Goal: Task Accomplishment & Management: Use online tool/utility

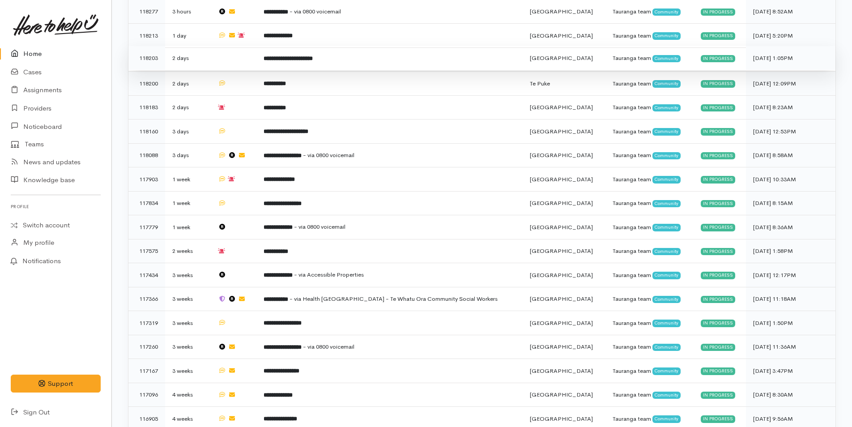
scroll to position [441, 0]
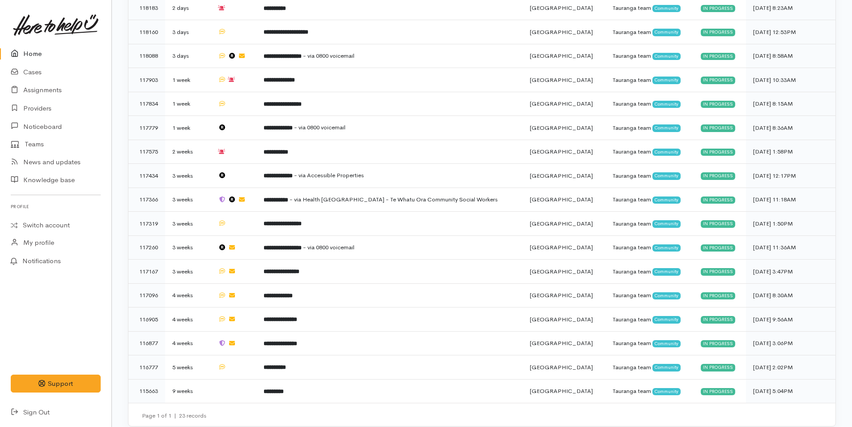
click at [55, 48] on link "Home" at bounding box center [55, 54] width 111 height 18
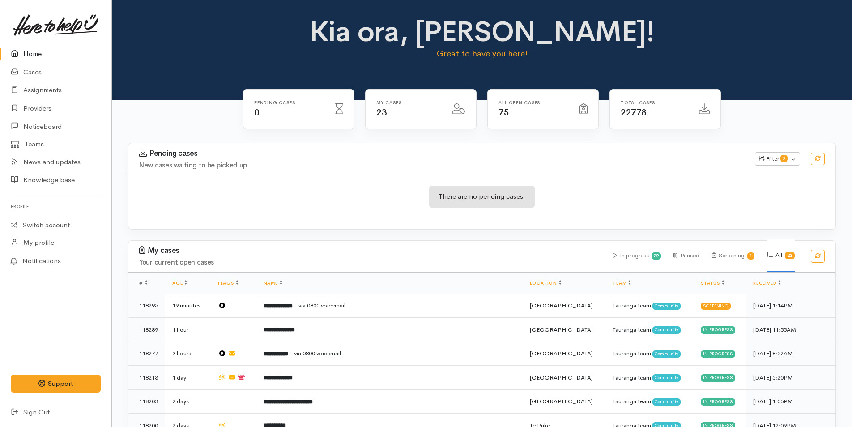
click at [37, 52] on link "Home" at bounding box center [55, 54] width 111 height 18
drag, startPoint x: 26, startPoint y: 52, endPoint x: 16, endPoint y: 58, distance: 11.7
click at [26, 52] on link "Home" at bounding box center [55, 54] width 111 height 18
click at [46, 50] on link "Home" at bounding box center [55, 54] width 111 height 18
click at [38, 53] on link "Home" at bounding box center [55, 54] width 111 height 18
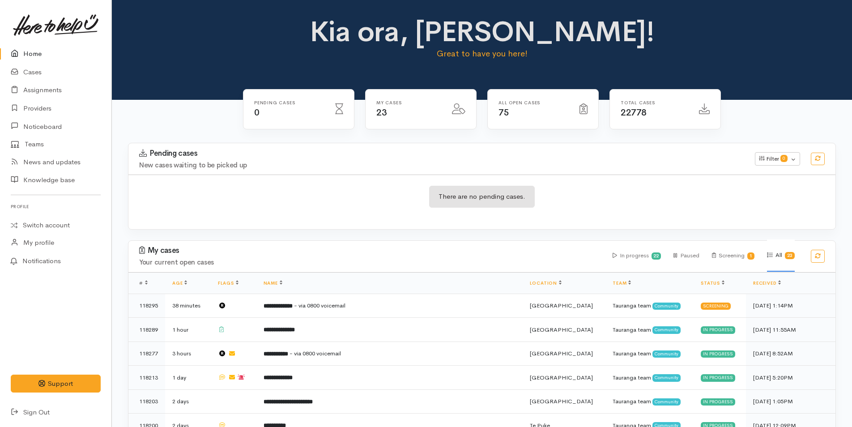
drag, startPoint x: 46, startPoint y: 49, endPoint x: 55, endPoint y: 59, distance: 13.9
click at [46, 49] on link "Home" at bounding box center [55, 54] width 111 height 18
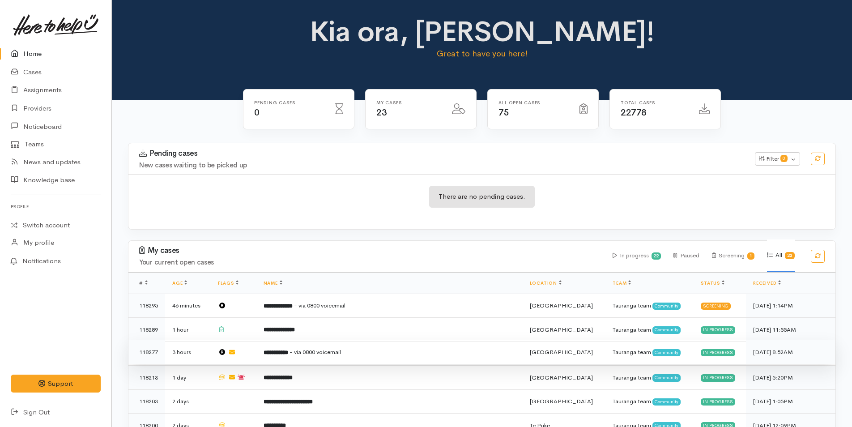
click at [330, 340] on td "**********" at bounding box center [389, 352] width 266 height 24
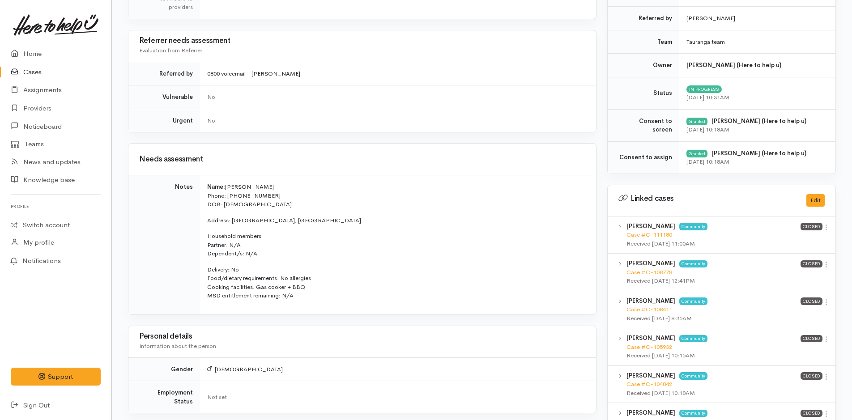
scroll to position [671, 0]
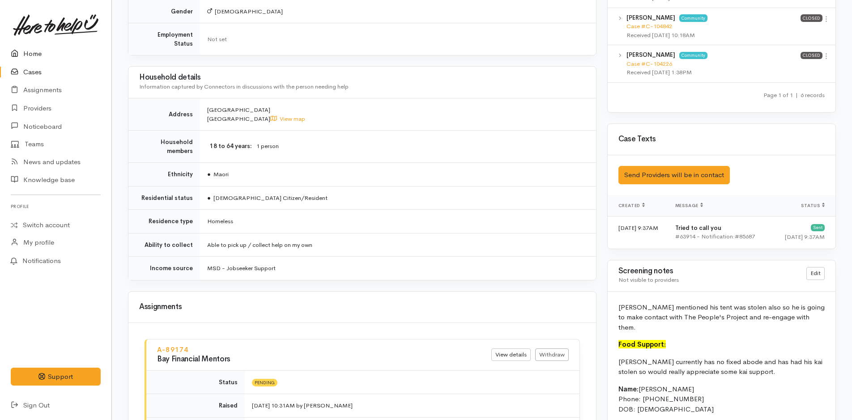
click at [41, 51] on link "Home" at bounding box center [55, 54] width 111 height 18
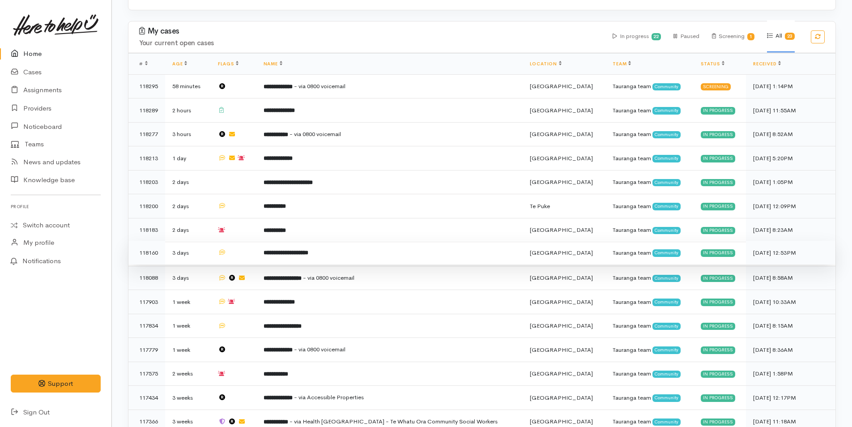
scroll to position [217, 0]
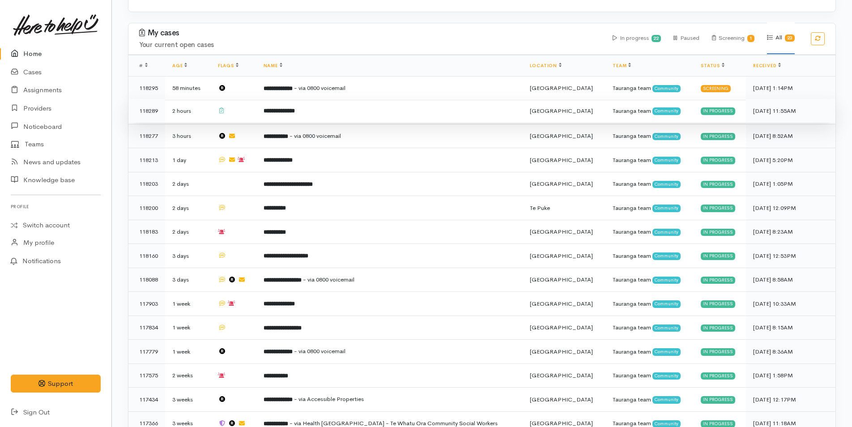
click at [309, 116] on td "**********" at bounding box center [389, 111] width 266 height 24
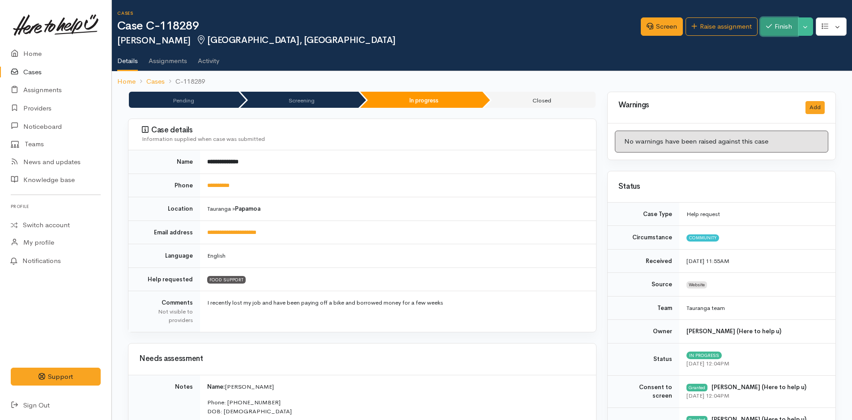
click at [768, 33] on button "Finish" at bounding box center [779, 26] width 38 height 18
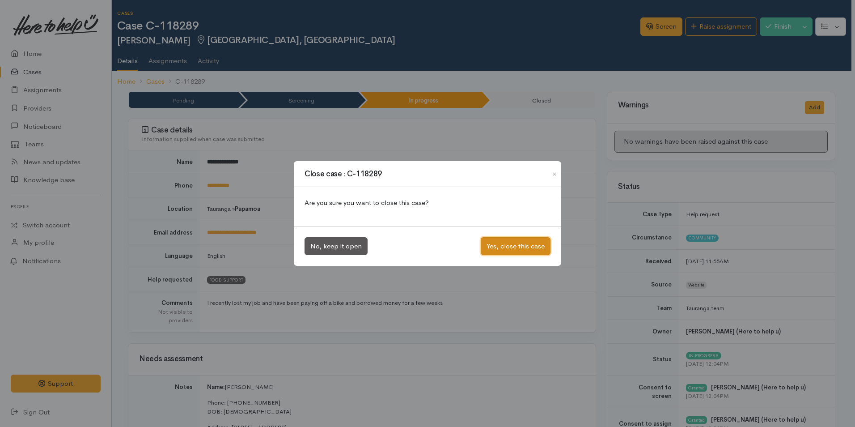
click at [513, 245] on button "Yes, close this case" at bounding box center [516, 246] width 70 height 18
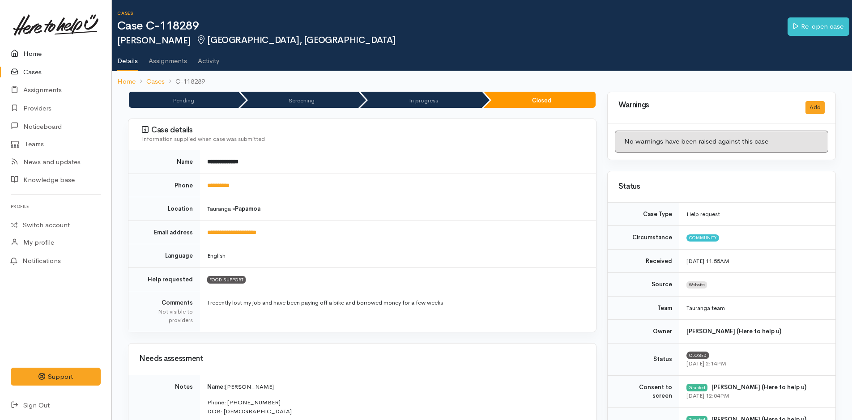
click at [24, 54] on link "Home" at bounding box center [55, 54] width 111 height 18
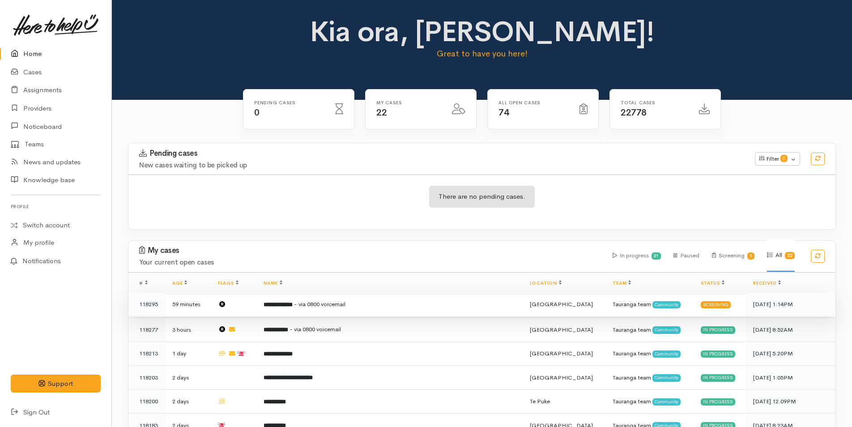
click at [330, 301] on span "- via 0800 voicemail" at bounding box center [319, 304] width 51 height 8
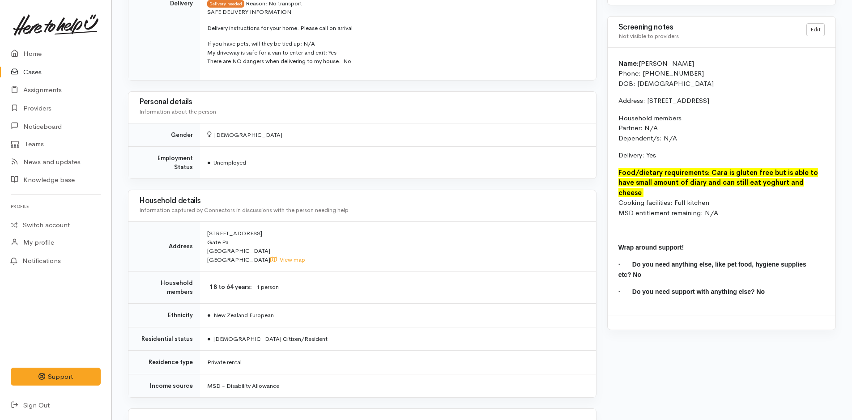
scroll to position [542, 0]
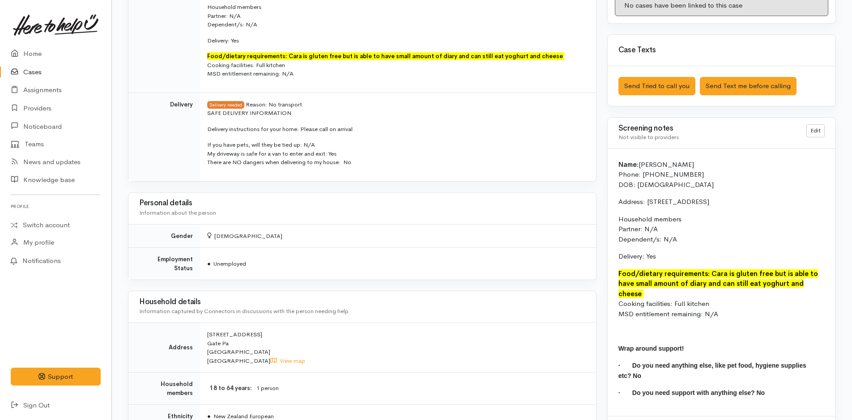
drag, startPoint x: 690, startPoint y: 297, endPoint x: 611, endPoint y: 164, distance: 155.0
click at [611, 164] on div "Name: Cara Galletly Phone: 0221110104 DOB: 12/06/1977 Address: 52B Humber Cresc…" at bounding box center [721, 282] width 228 height 267
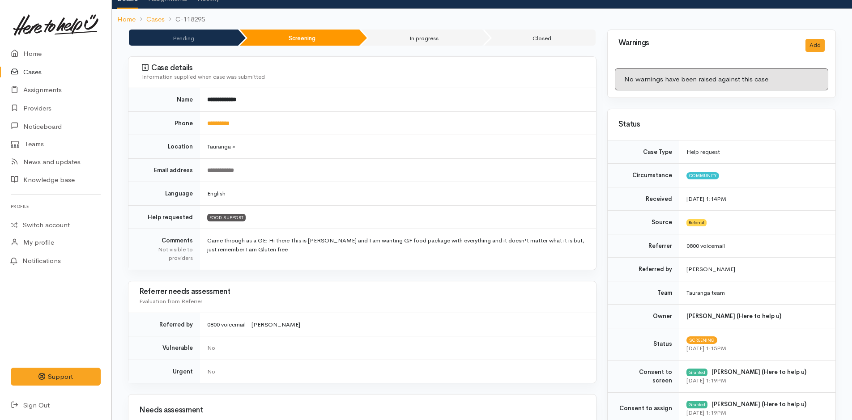
scroll to position [0, 0]
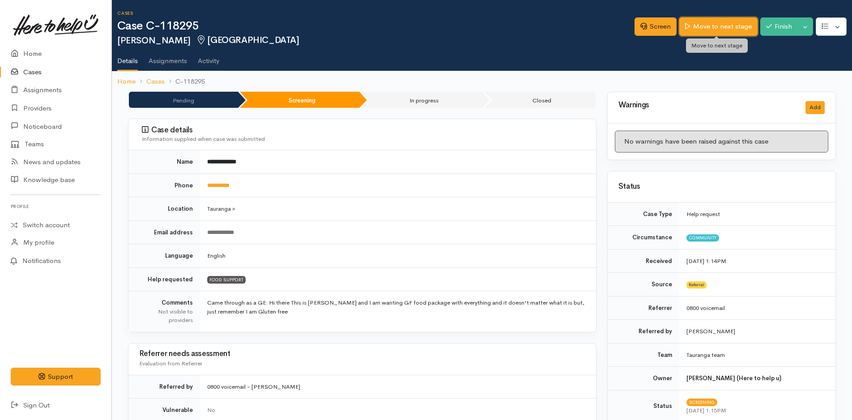
click at [726, 22] on link "Move to next stage" at bounding box center [718, 26] width 78 height 18
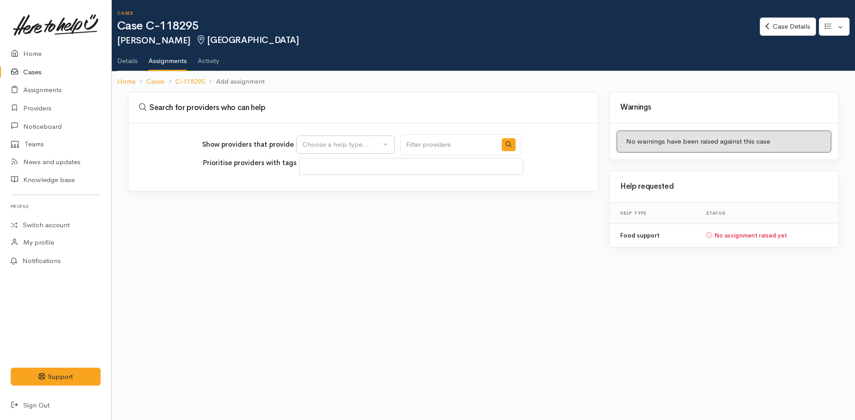
select select
click at [306, 144] on div "Choose a help type..." at bounding box center [341, 145] width 79 height 10
click at [313, 185] on span "Food support" at bounding box center [329, 187] width 42 height 10
select select "3"
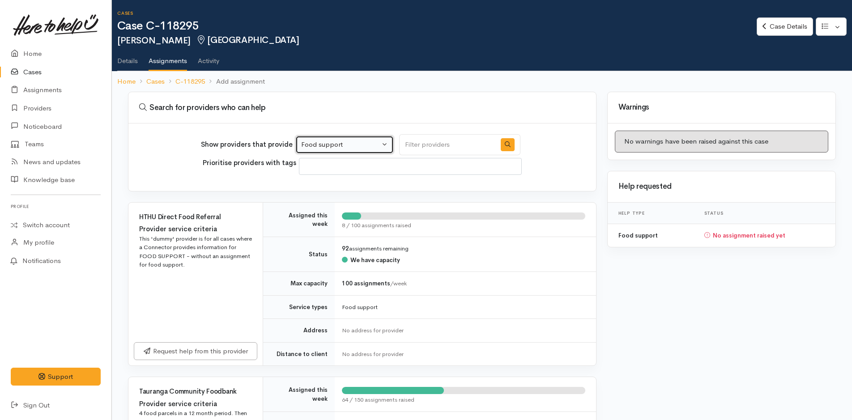
scroll to position [268, 0]
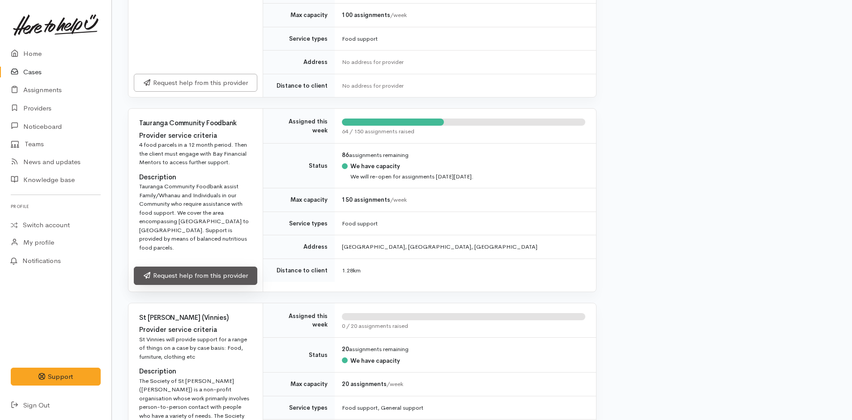
click at [187, 276] on div "Request help from this provider" at bounding box center [195, 277] width 134 height 29
click at [237, 267] on link "Request help from this provider" at bounding box center [195, 276] width 123 height 18
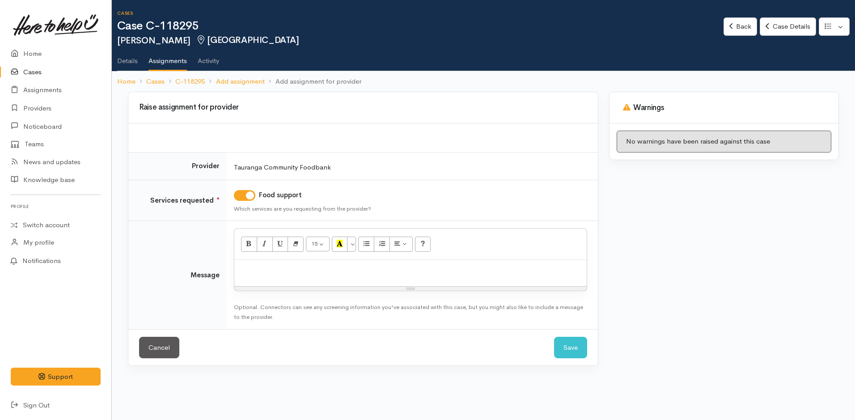
click at [256, 280] on div at bounding box center [410, 273] width 352 height 26
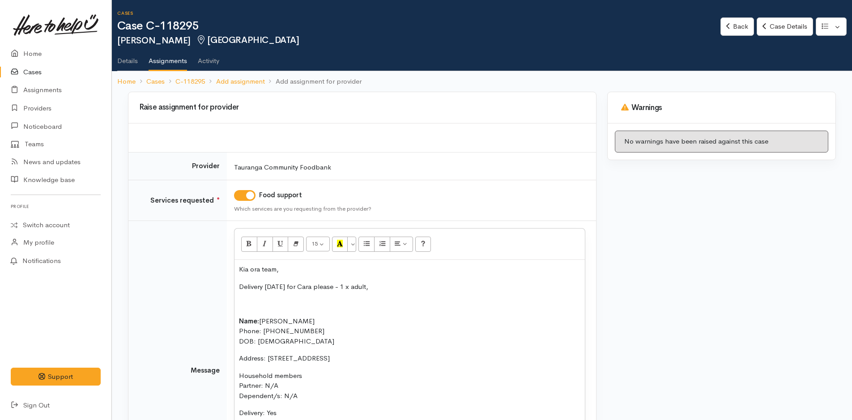
scroll to position [45, 0]
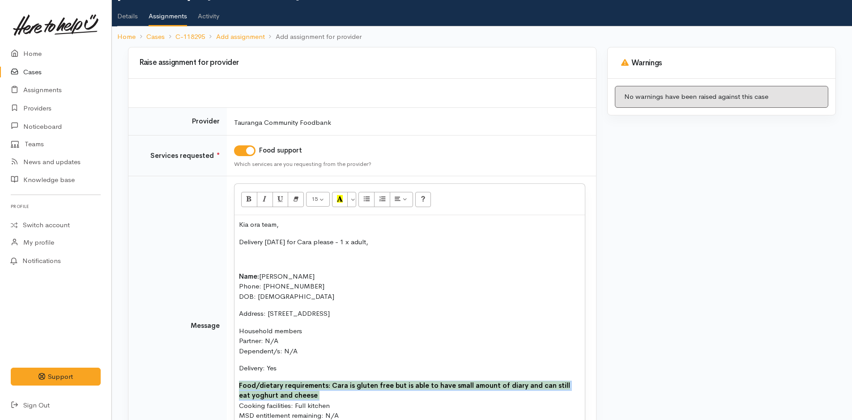
drag, startPoint x: 300, startPoint y: 395, endPoint x: 221, endPoint y: 379, distance: 80.7
click at [221, 379] on tr "Message <p>Kia ora team,</p><p>Delivery [DATE] for Cara please - 1 x adult,&nbs…" at bounding box center [361, 325] width 467 height 299
copy font "Food/dietary requirements: Cara is gluten free but is able to have small amount…"
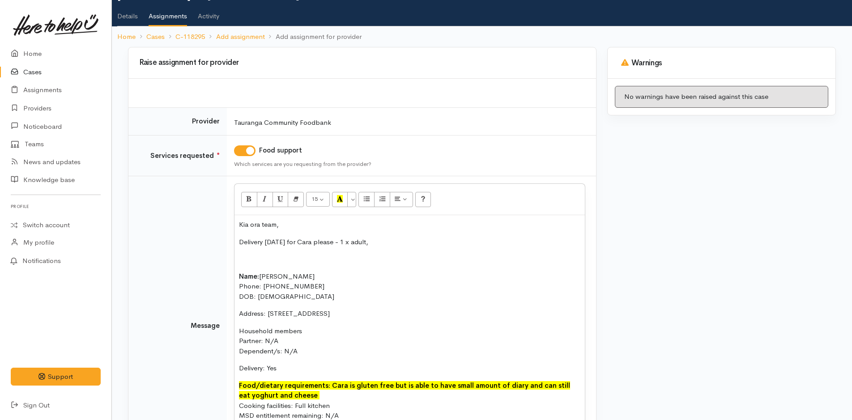
click at [410, 231] on div "Kia ora team, Delivery [DATE] for Cara please - 1 x adult, Name: [PERSON_NAME] …" at bounding box center [409, 323] width 350 height 217
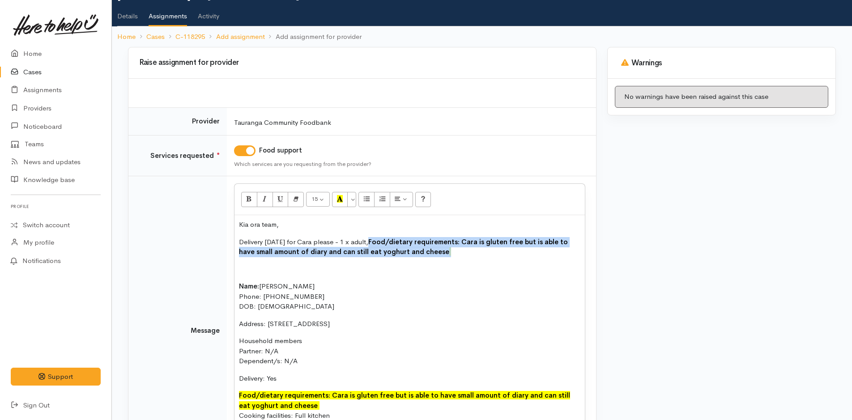
drag, startPoint x: 444, startPoint y: 250, endPoint x: 378, endPoint y: 226, distance: 69.7
click at [383, 241] on p "Delivery [DATE] for Cara please - 1 x adult, Food/dietary requirements: Cara is…" at bounding box center [409, 247] width 341 height 20
click at [340, 199] on icon "Recent Color" at bounding box center [340, 199] width 6 height 8
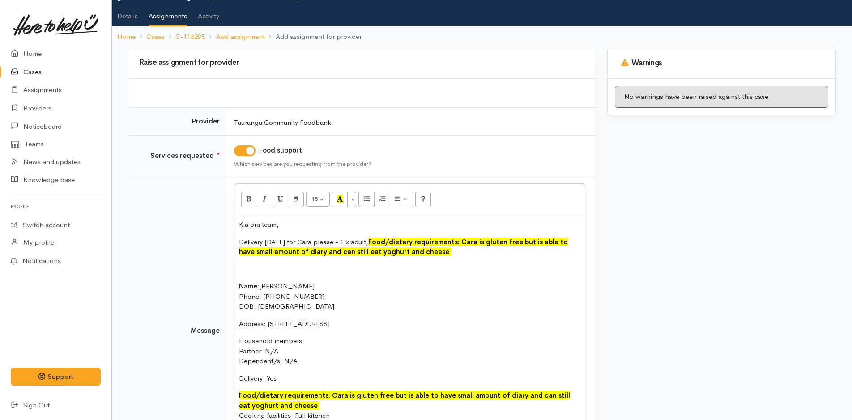
click at [321, 285] on p "Name: [PERSON_NAME] Phone: [PHONE_NUMBER] DOB: [DEMOGRAPHIC_DATA]" at bounding box center [409, 296] width 341 height 30
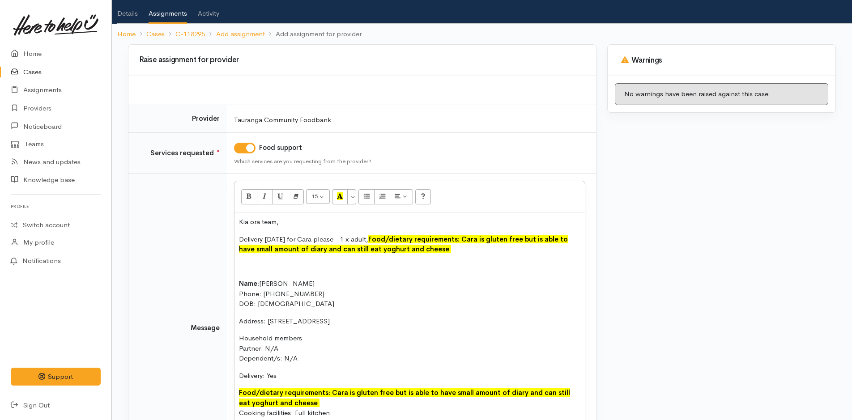
scroll to position [134, 0]
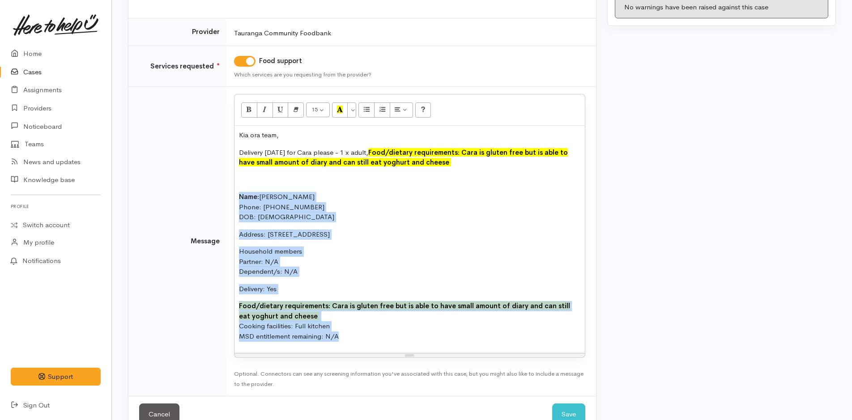
drag, startPoint x: 281, startPoint y: 313, endPoint x: 233, endPoint y: 189, distance: 133.6
click at [233, 189] on td "<p>Kia ora team,</p><p>Delivery [DATE] for Cara please - 1 x adult,&nbsp;<font …" at bounding box center [411, 242] width 369 height 310
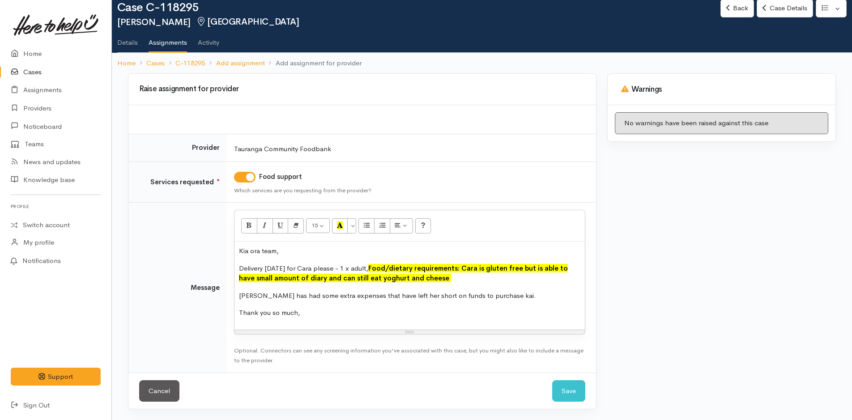
scroll to position [36, 0]
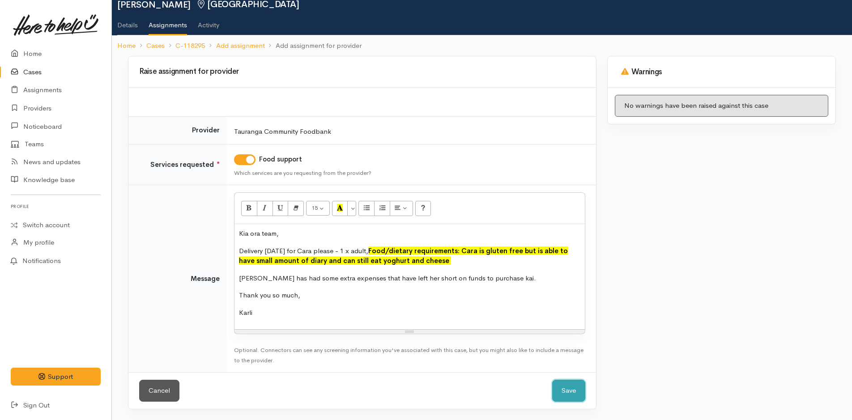
click at [563, 393] on button "Save" at bounding box center [568, 391] width 33 height 22
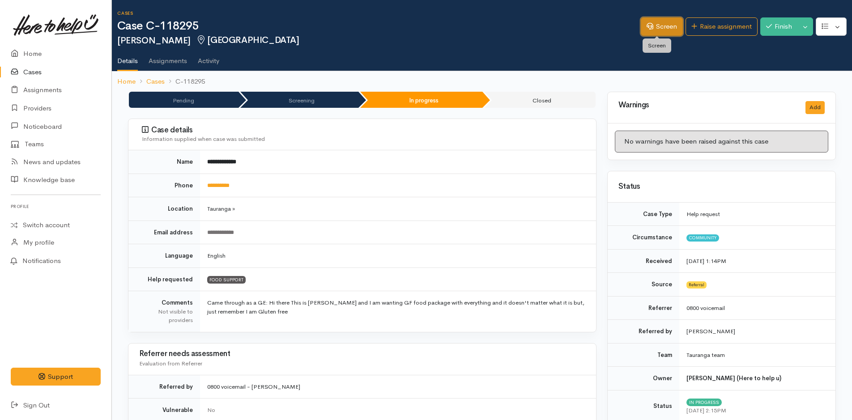
click at [645, 31] on link "Screen" at bounding box center [662, 26] width 42 height 18
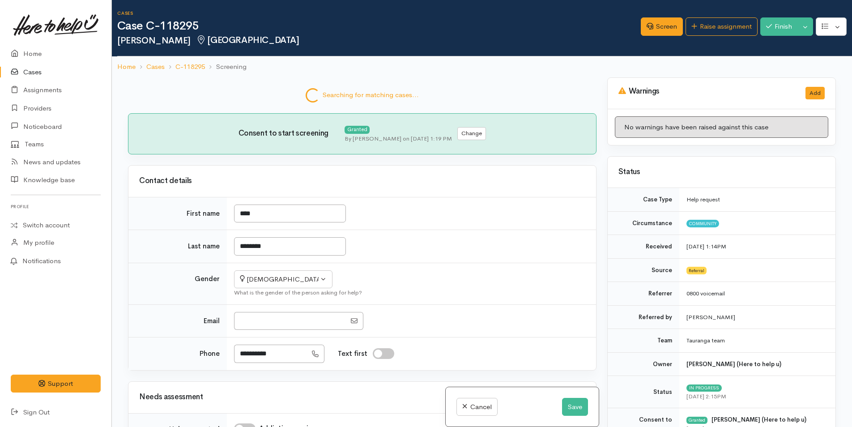
select select "2"
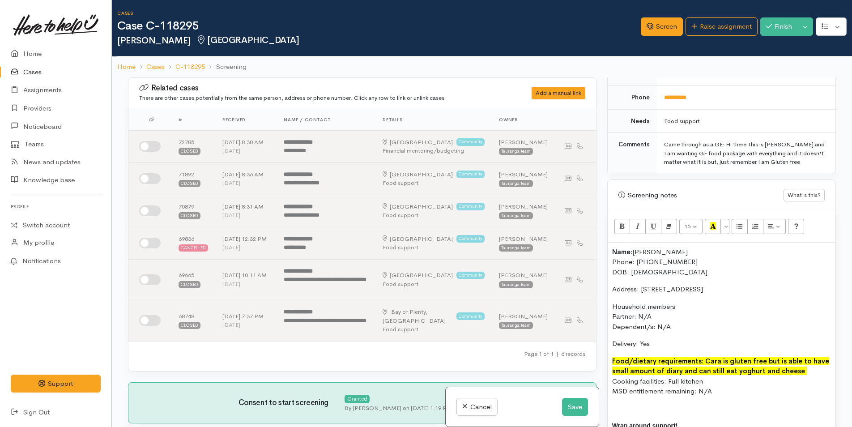
scroll to position [581, 0]
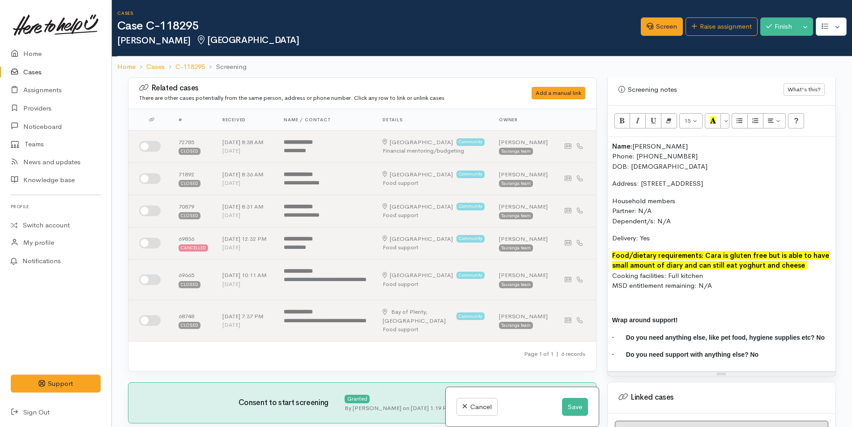
click at [610, 148] on div "Name: Cara Galletly Phone: 0221110104 DOB: 12/06/1977 Address: 52B Humber Cresc…" at bounding box center [721, 254] width 228 height 234
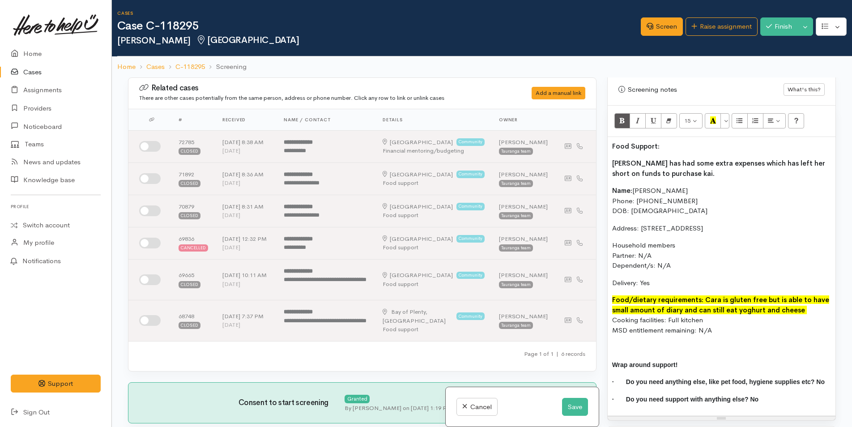
drag, startPoint x: 666, startPoint y: 146, endPoint x: 597, endPoint y: 152, distance: 68.6
click at [596, 153] on div "Related cases There are other cases potentially from the same person, address o…" at bounding box center [482, 290] width 718 height 427
click at [671, 145] on p "Food Support:" at bounding box center [721, 146] width 219 height 10
drag, startPoint x: 659, startPoint y: 146, endPoint x: 689, endPoint y: 128, distance: 35.1
click at [608, 145] on div "Food Support: Cara has had some extra expenses which has left her short on fund…" at bounding box center [721, 276] width 228 height 279
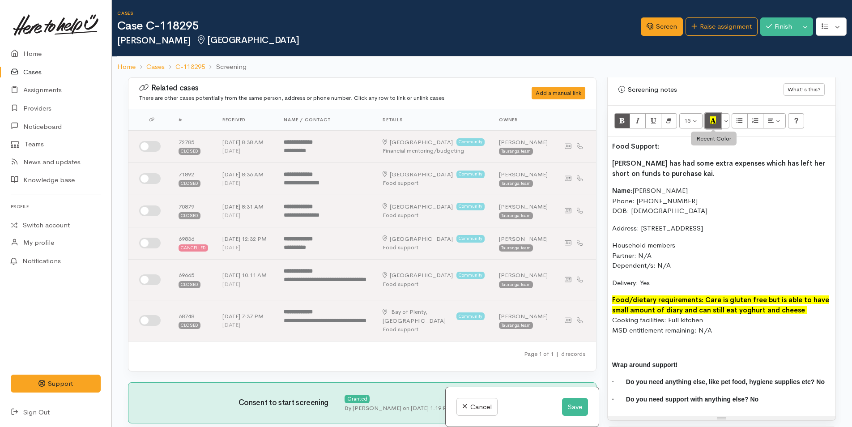
click at [714, 117] on icon "Recent Color" at bounding box center [713, 120] width 6 height 8
click at [691, 151] on p "Food Support:" at bounding box center [721, 146] width 219 height 10
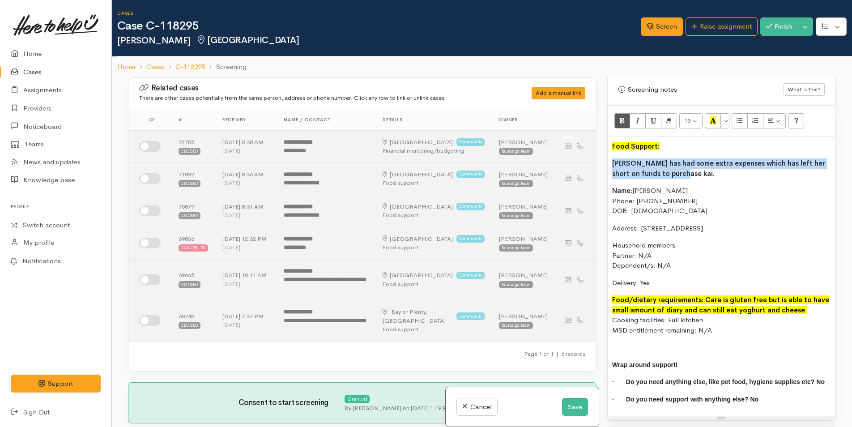
drag, startPoint x: 663, startPoint y: 172, endPoint x: 616, endPoint y: 140, distance: 57.1
click at [583, 161] on div "Related cases There are other cases potentially from the same person, address o…" at bounding box center [482, 290] width 718 height 427
drag, startPoint x: 621, startPoint y: 120, endPoint x: 670, endPoint y: 170, distance: 69.9
click at [622, 120] on icon "Bold (CTRL+B)" at bounding box center [622, 120] width 6 height 8
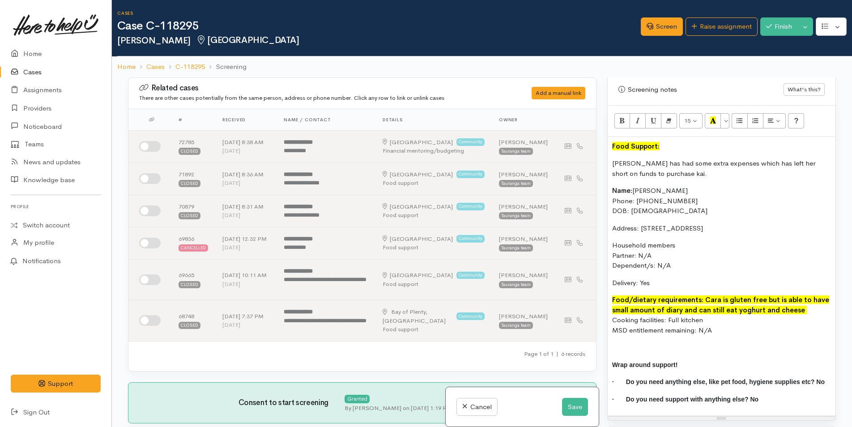
click at [686, 193] on p "Name: Cara Galletly Phone: 0221110104 DOB: 12/06/1977" at bounding box center [721, 201] width 219 height 30
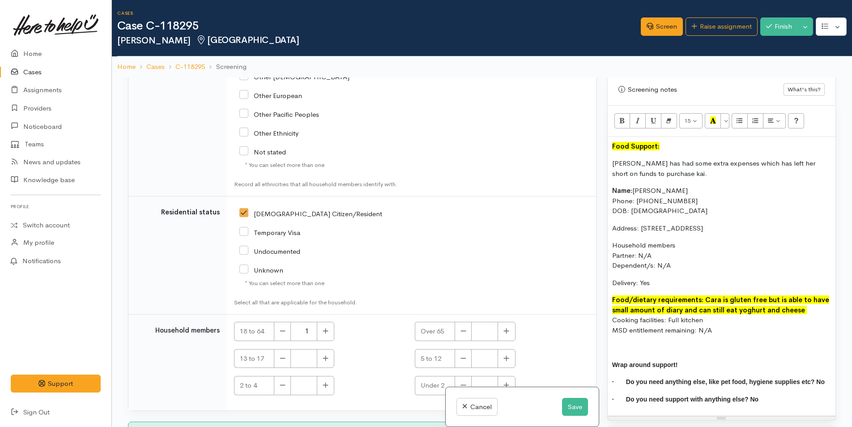
scroll to position [1992, 0]
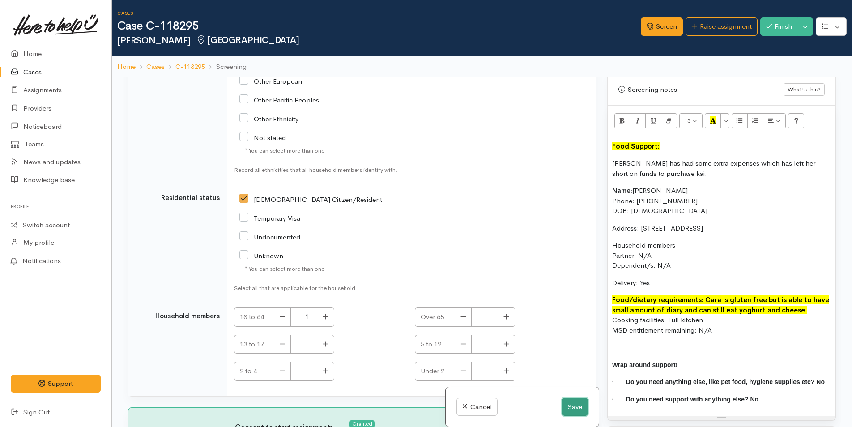
click at [567, 401] on button "Save" at bounding box center [575, 407] width 26 height 18
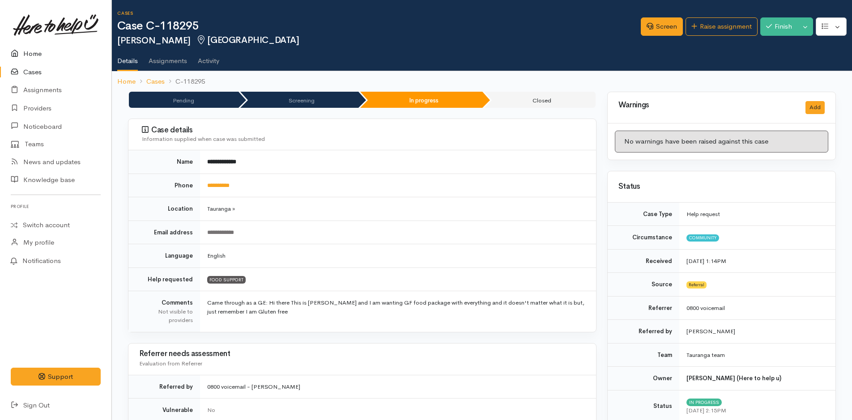
click at [35, 47] on link "Home" at bounding box center [55, 54] width 111 height 18
